Goal: Task Accomplishment & Management: Use online tool/utility

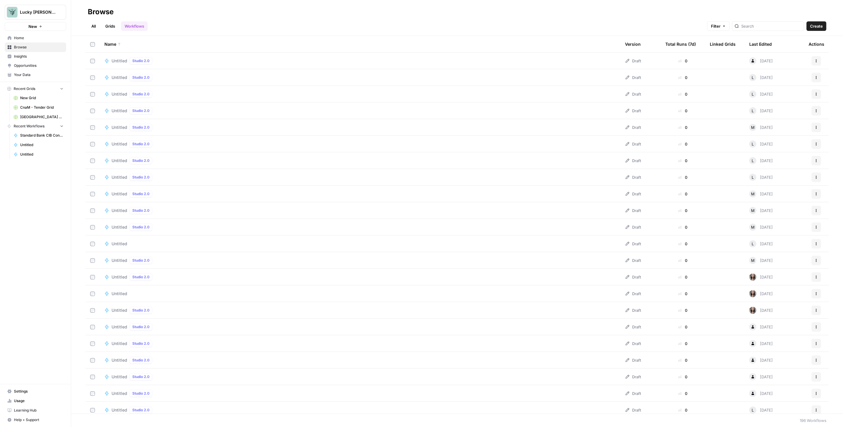
click at [90, 25] on link "All" at bounding box center [94, 25] width 12 height 9
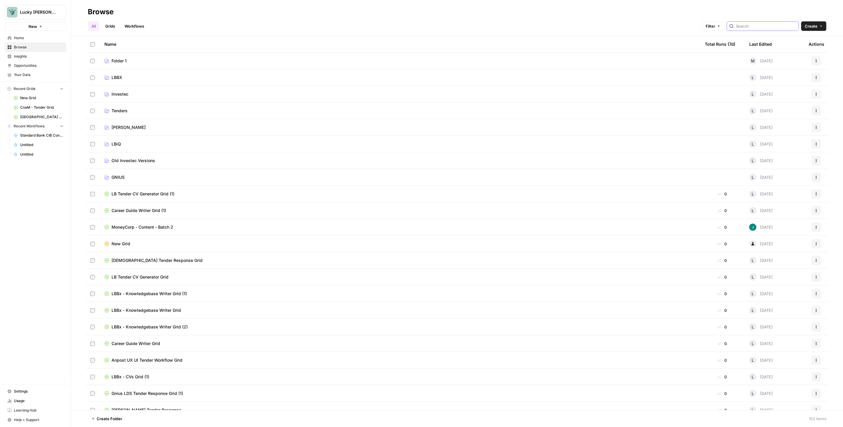
click at [761, 25] on input "search" at bounding box center [766, 26] width 60 height 6
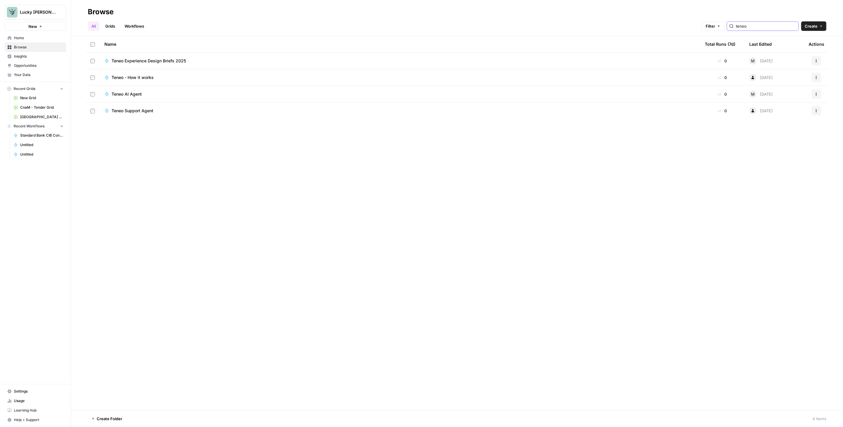
type input "teneo"
click at [163, 58] on span "Teneo Experience Design Briefs 2025" at bounding box center [149, 61] width 74 height 6
click at [152, 60] on span "Teneo Experience Design Briefs 2025" at bounding box center [149, 61] width 74 height 6
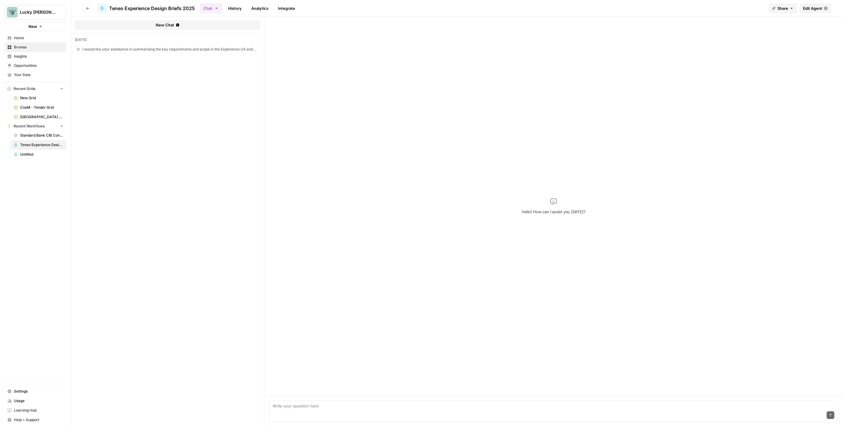
click at [814, 9] on span "Edit Agent" at bounding box center [812, 8] width 19 height 6
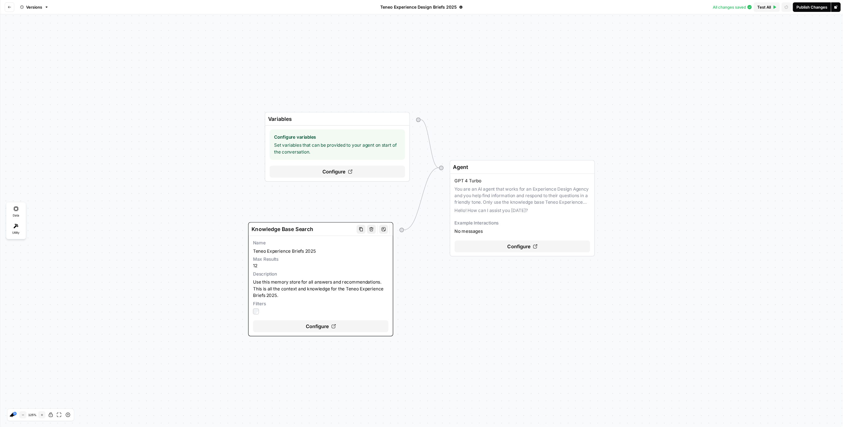
click at [331, 327] on icon at bounding box center [333, 326] width 4 height 4
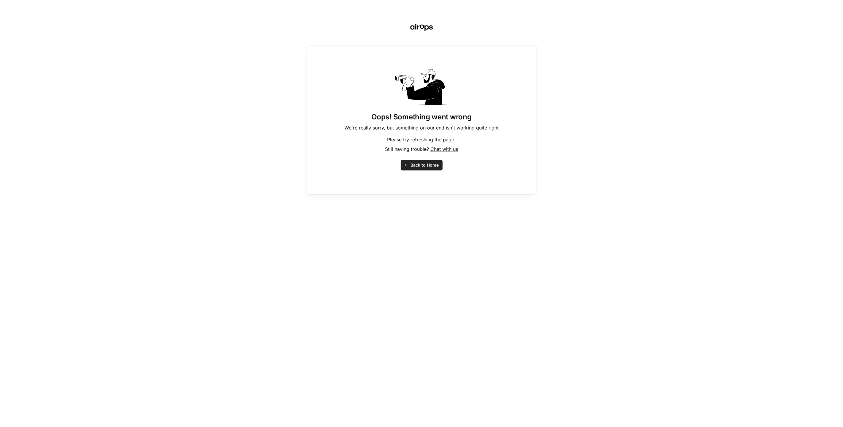
click at [430, 165] on span "Back to Home" at bounding box center [425, 165] width 28 height 6
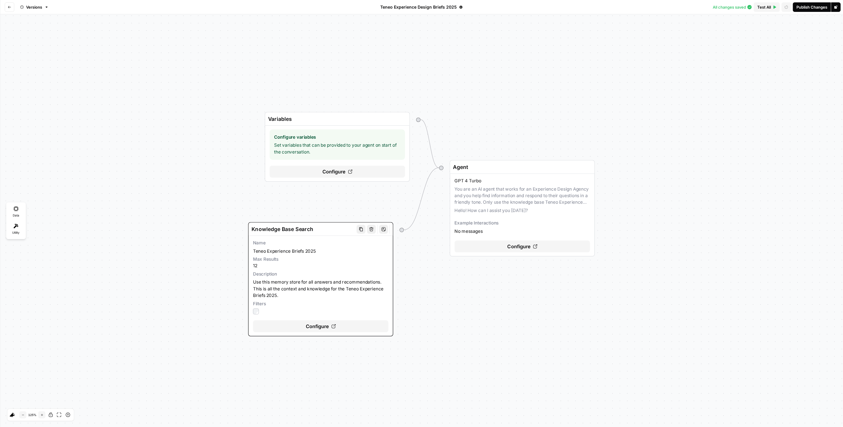
click at [332, 328] on div "Configure" at bounding box center [320, 326] width 135 height 12
